Goal: Task Accomplishment & Management: Manage account settings

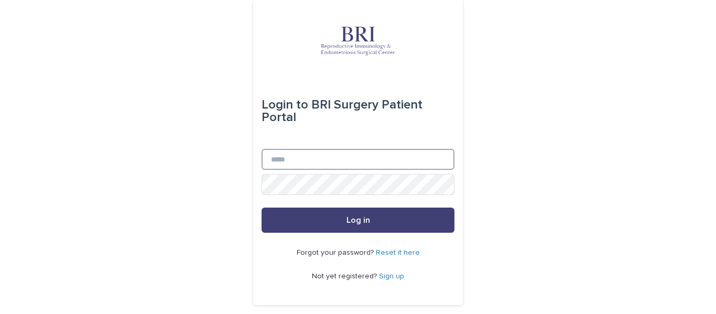
click at [286, 162] on input "Email" at bounding box center [358, 159] width 193 height 21
type input "**********"
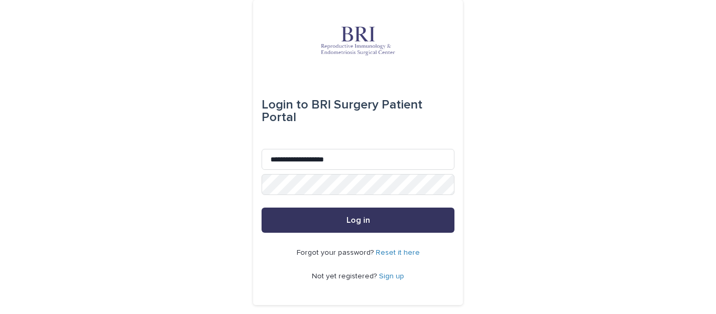
click at [348, 220] on span "Log in" at bounding box center [358, 220] width 24 height 8
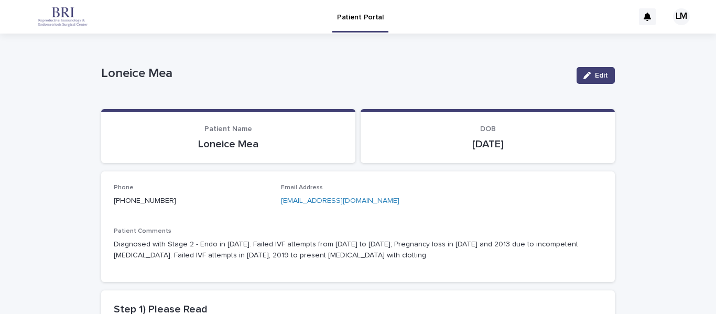
click at [681, 15] on div "LM" at bounding box center [681, 16] width 17 height 17
click at [352, 18] on div at bounding box center [358, 17] width 716 height 34
click at [236, 143] on p "Loneice Mea" at bounding box center [228, 144] width 229 height 13
click at [683, 18] on div "LM" at bounding box center [681, 16] width 17 height 17
click at [654, 48] on p "Log Out" at bounding box center [671, 45] width 66 height 18
